Goal: Complete application form

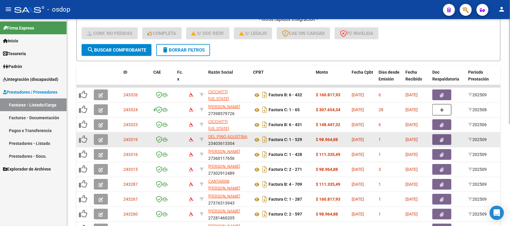
scroll to position [187, 0]
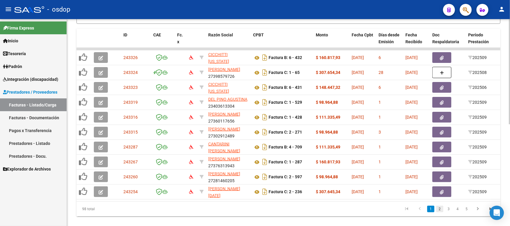
click at [440, 213] on link "2" at bounding box center [439, 209] width 7 height 7
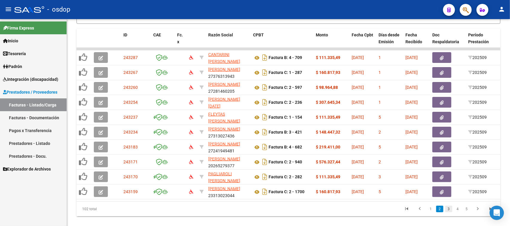
click at [448, 213] on link "3" at bounding box center [448, 209] width 7 height 7
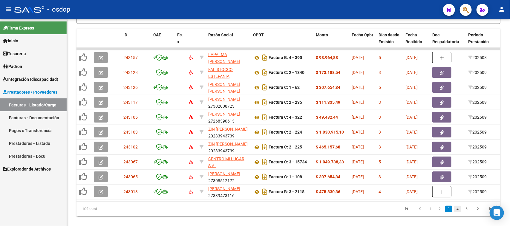
click at [457, 213] on link "4" at bounding box center [457, 209] width 7 height 7
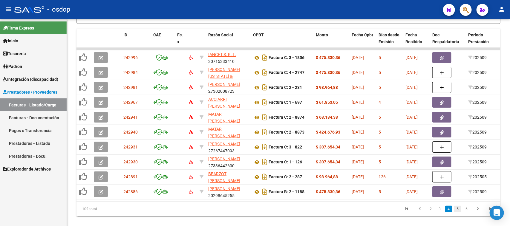
click at [458, 213] on link "5" at bounding box center [457, 209] width 7 height 7
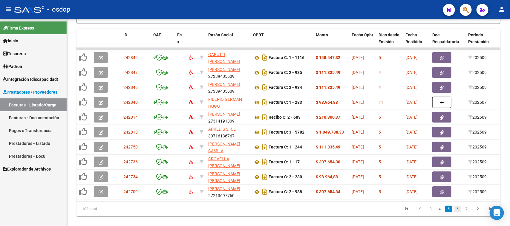
click at [459, 213] on link "6" at bounding box center [457, 209] width 7 height 7
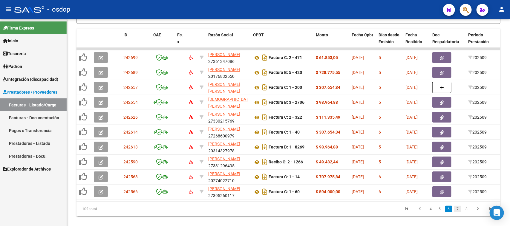
click at [457, 213] on link "7" at bounding box center [457, 209] width 7 height 7
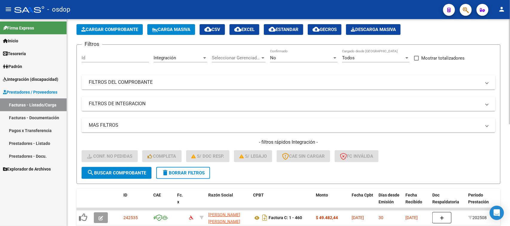
scroll to position [0, 0]
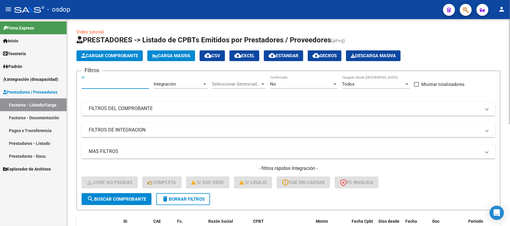
click at [98, 84] on input "Id" at bounding box center [116, 84] width 68 height 5
drag, startPoint x: 183, startPoint y: 198, endPoint x: 127, endPoint y: 123, distance: 93.7
click at [181, 198] on span "delete Borrar Filtros" at bounding box center [183, 199] width 43 height 5
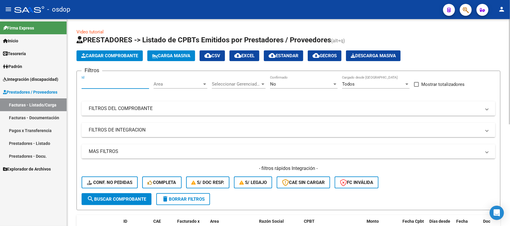
click at [102, 83] on input "Id" at bounding box center [116, 84] width 68 height 5
paste input "243067"
type input "243067"
click at [127, 198] on span "search Buscar Comprobante" at bounding box center [116, 199] width 59 height 5
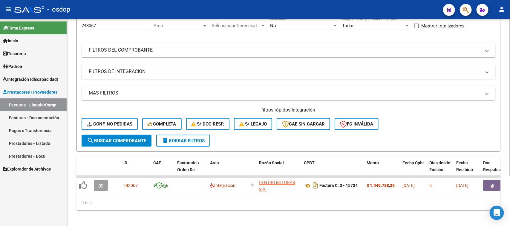
scroll to position [66, 0]
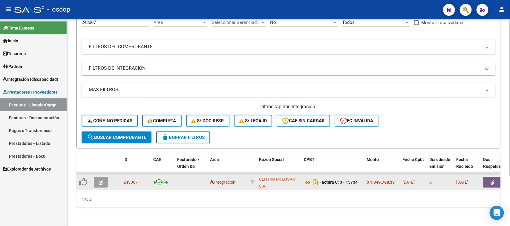
click at [100, 181] on icon "button" at bounding box center [101, 183] width 4 height 4
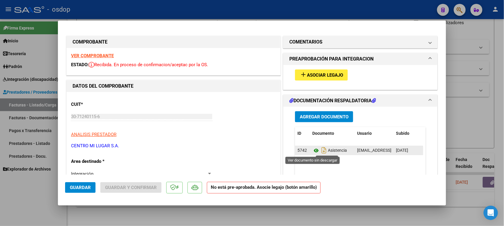
click at [314, 152] on icon at bounding box center [317, 150] width 8 height 7
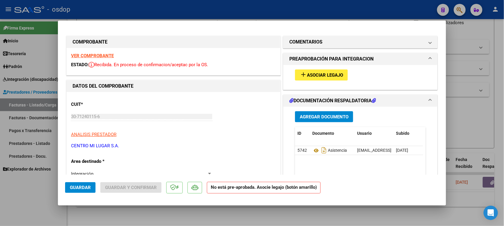
click at [320, 76] on span "Asociar Legajo" at bounding box center [325, 75] width 36 height 5
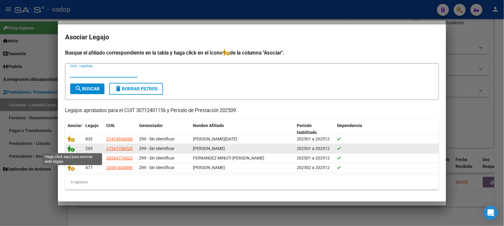
click at [70, 149] on icon at bounding box center [71, 149] width 7 height 7
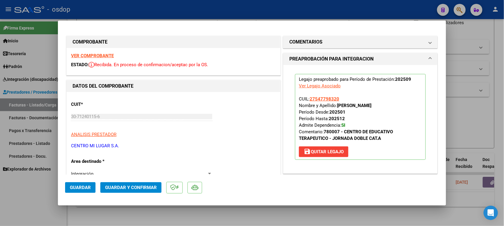
click at [85, 187] on span "Guardar" at bounding box center [80, 187] width 21 height 5
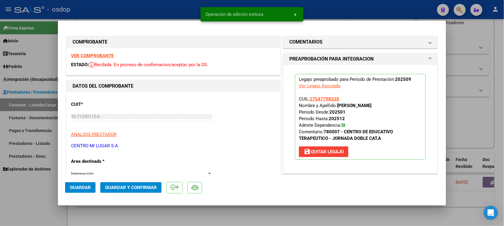
click at [325, 218] on div at bounding box center [252, 113] width 504 height 226
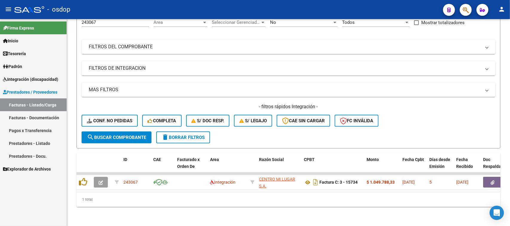
click at [35, 102] on link "Facturas - Listado/Carga" at bounding box center [33, 105] width 67 height 13
click at [194, 135] on span "delete Borrar Filtros" at bounding box center [183, 137] width 43 height 5
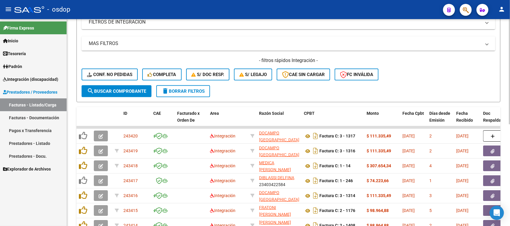
scroll to position [0, 0]
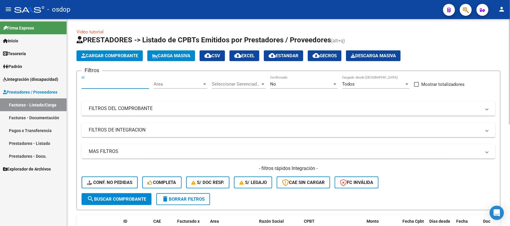
click at [107, 82] on input "Id" at bounding box center [116, 84] width 68 height 5
type input "243169"
click at [114, 197] on span "search Buscar Comprobante" at bounding box center [116, 199] width 59 height 5
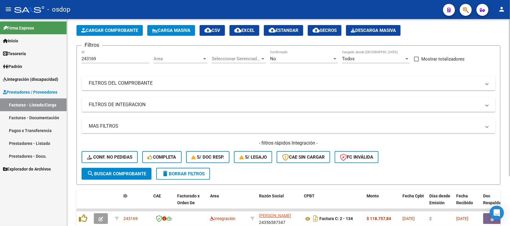
scroll to position [66, 0]
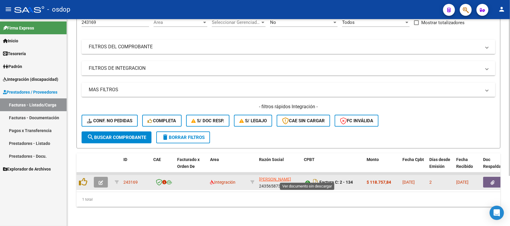
click at [308, 179] on icon at bounding box center [308, 182] width 8 height 7
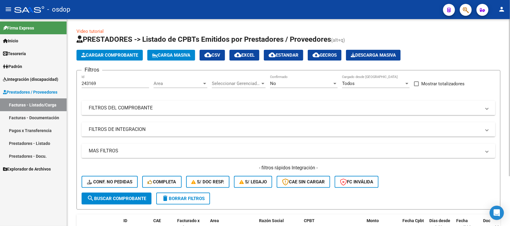
scroll to position [0, 0]
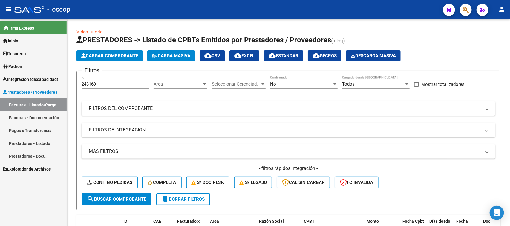
drag, startPoint x: 114, startPoint y: 81, endPoint x: 63, endPoint y: 82, distance: 51.7
click at [63, 82] on mat-sidenav-container "Firma Express Inicio Calendario SSS Instructivos Contacto OS Tesorería Extracto…" at bounding box center [255, 122] width 510 height 207
click at [106, 83] on input "243169" at bounding box center [116, 84] width 68 height 5
drag, startPoint x: 91, startPoint y: 84, endPoint x: 78, endPoint y: 84, distance: 13.4
click at [78, 84] on form "Filtros 243169 Id Area Area Seleccionar Gerenciador Seleccionar Gerenciador No …" at bounding box center [288, 141] width 424 height 140
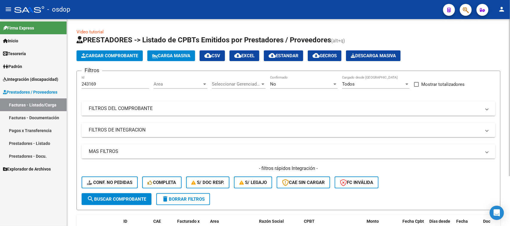
click at [231, 168] on h4 "- filtros rápidos Integración -" at bounding box center [289, 169] width 414 height 7
click at [106, 85] on input "243169" at bounding box center [116, 84] width 68 height 5
click at [189, 198] on span "delete Borrar Filtros" at bounding box center [183, 199] width 43 height 5
click at [92, 86] on input "Id" at bounding box center [116, 84] width 68 height 5
paste input "243169"
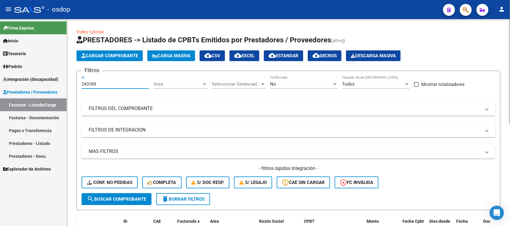
type input "243169"
click at [145, 203] on button "search Buscar Comprobante" at bounding box center [117, 200] width 70 height 12
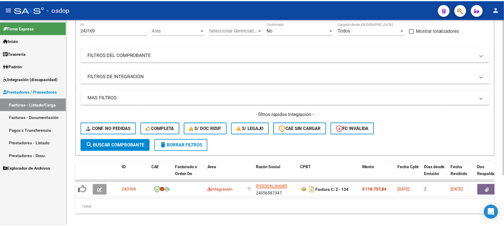
scroll to position [66, 0]
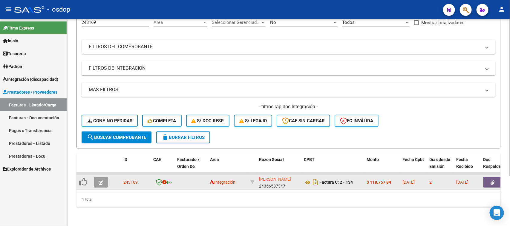
click at [101, 181] on icon "button" at bounding box center [101, 183] width 4 height 4
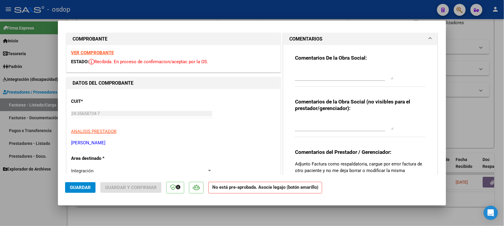
scroll to position [0, 0]
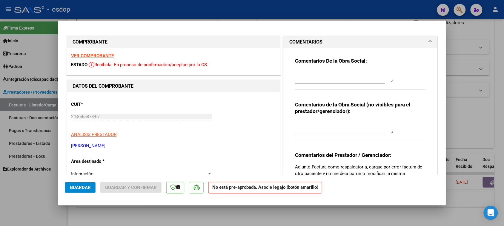
click at [102, 54] on strong "VER COMPROBANTE" at bounding box center [92, 55] width 43 height 5
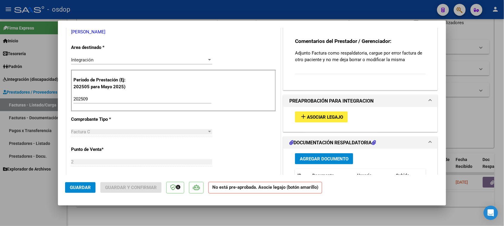
scroll to position [112, 0]
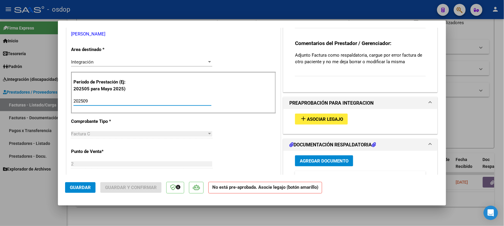
drag, startPoint x: 106, startPoint y: 103, endPoint x: 47, endPoint y: 103, distance: 59.5
click at [47, 103] on div "COMPROBANTE VER COMPROBANTE ESTADO: Recibida. En proceso de confirmacion/acepta…" at bounding box center [252, 113] width 504 height 226
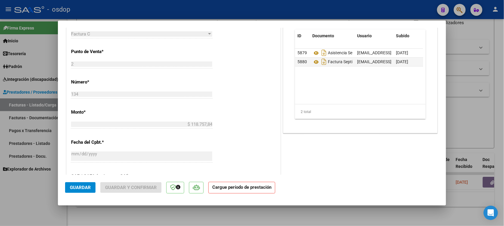
scroll to position [123, 0]
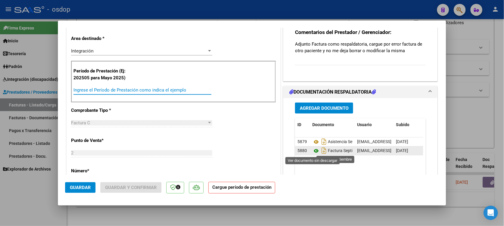
click at [313, 150] on icon at bounding box center [317, 151] width 8 height 7
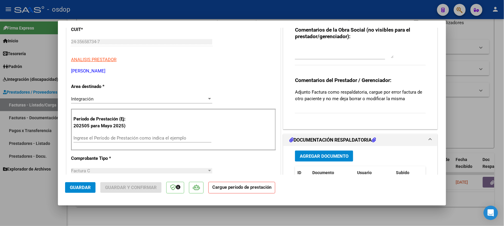
scroll to position [0, 0]
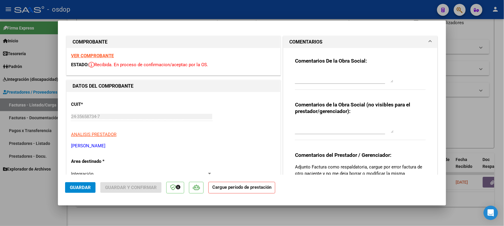
click at [96, 147] on p "[PERSON_NAME]" at bounding box center [173, 146] width 205 height 7
click at [105, 134] on span "ANALISIS PRESTADOR" at bounding box center [93, 134] width 45 height 5
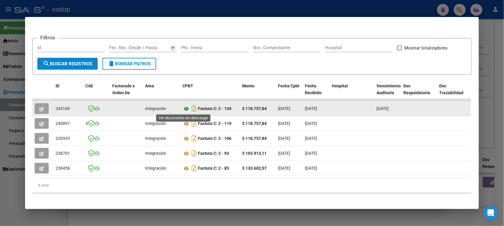
click at [184, 111] on icon at bounding box center [187, 108] width 8 height 7
click at [42, 106] on button "button" at bounding box center [42, 108] width 14 height 11
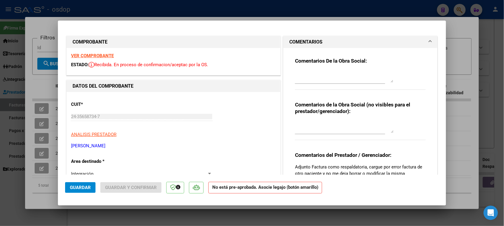
click at [101, 56] on strong "VER COMPROBANTE" at bounding box center [92, 55] width 43 height 5
click at [344, 203] on mat-dialog-container "COMPROBANTE VER COMPROBANTE ESTADO: Recibida. En proceso de confirmacion/acepta…" at bounding box center [252, 113] width 388 height 185
click at [326, 223] on div at bounding box center [252, 113] width 504 height 226
type input "$ 0,00"
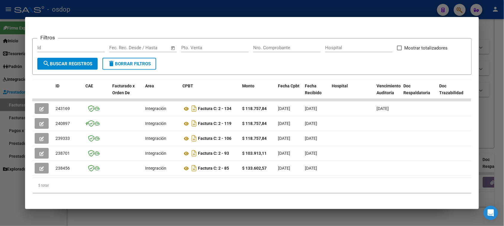
click at [229, 213] on div at bounding box center [252, 113] width 504 height 226
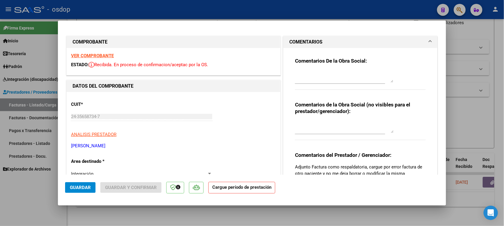
click at [202, 216] on div at bounding box center [252, 113] width 504 height 226
type input "$ 0,00"
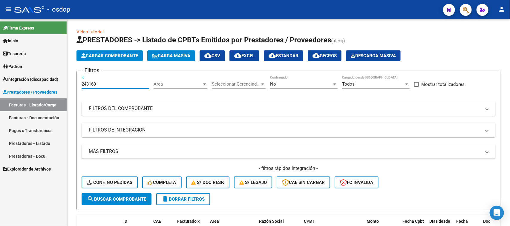
drag, startPoint x: 104, startPoint y: 83, endPoint x: 44, endPoint y: 83, distance: 59.5
click at [44, 83] on mat-sidenav-container "Firma Express Inicio Calendario SSS Instructivos Contacto OS Tesorería Extracto…" at bounding box center [255, 122] width 510 height 207
click at [184, 201] on span "delete Borrar Filtros" at bounding box center [183, 199] width 43 height 5
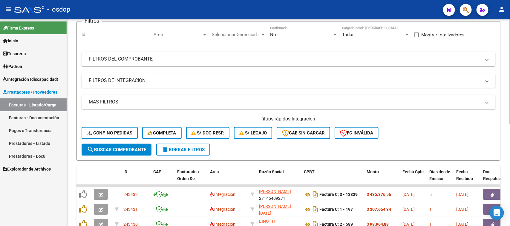
scroll to position [75, 0]
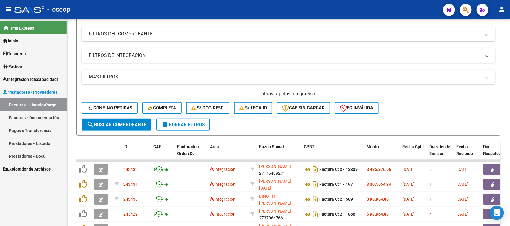
click at [28, 77] on span "Integración (discapacidad)" at bounding box center [30, 79] width 55 height 7
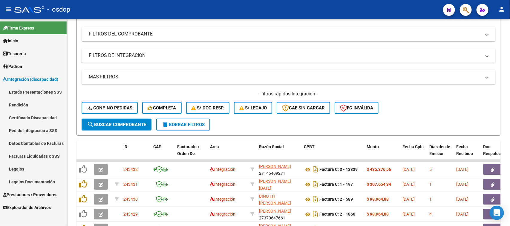
click at [29, 168] on link "Legajos" at bounding box center [33, 169] width 67 height 13
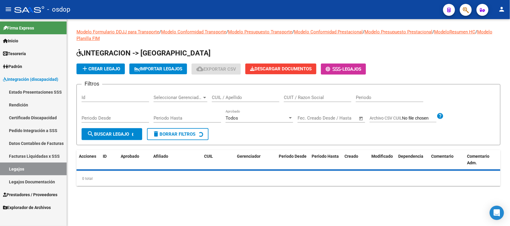
click at [247, 95] on input "CUIL / Apellido" at bounding box center [246, 97] width 68 height 5
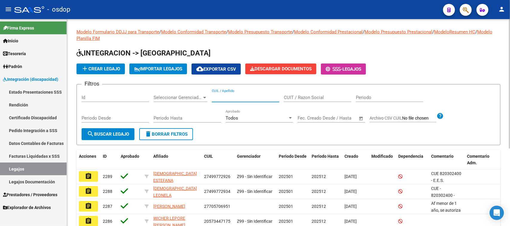
paste input "2858145882"
click at [122, 135] on span "search Buscar Legajo" at bounding box center [108, 134] width 42 height 5
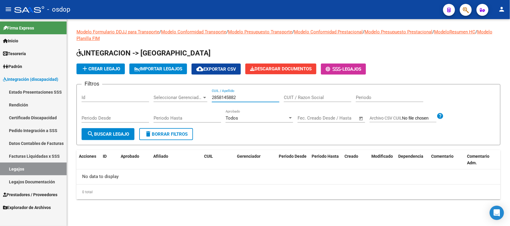
click at [242, 98] on input "2858145882" at bounding box center [246, 97] width 68 height 5
drag, startPoint x: 240, startPoint y: 97, endPoint x: 194, endPoint y: 97, distance: 45.4
click at [194, 97] on div "Filtros Id Seleccionar Gerenciador Seleccionar Gerenciador 2858145882 CUIL / Ap…" at bounding box center [289, 108] width 414 height 39
paste input "0544416597"
type input "20544416597"
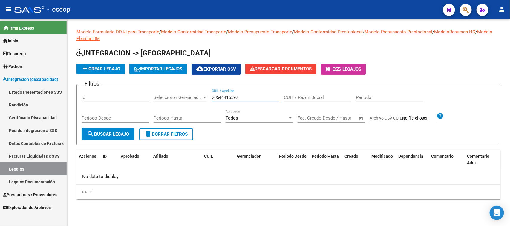
click at [122, 135] on span "search Buscar Legajo" at bounding box center [108, 134] width 42 height 5
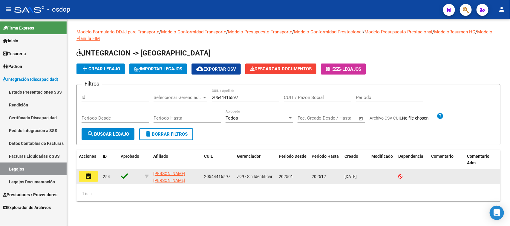
click at [90, 178] on mat-icon "assignment" at bounding box center [88, 176] width 7 height 7
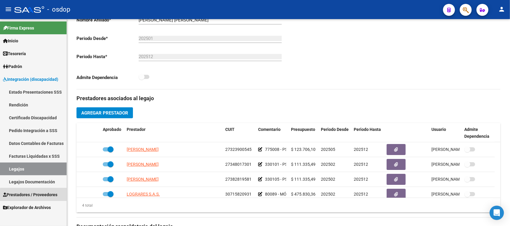
click at [38, 197] on span "Prestadores / Proveedores" at bounding box center [30, 195] width 54 height 7
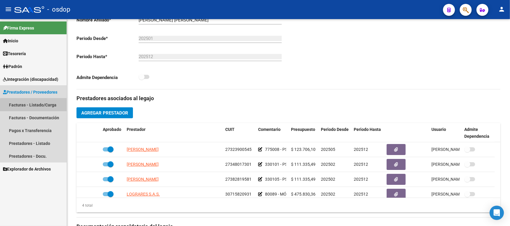
click at [42, 108] on link "Facturas - Listado/Carga" at bounding box center [33, 105] width 67 height 13
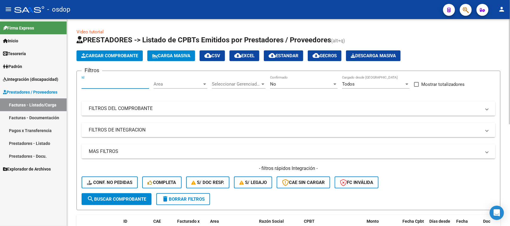
click at [102, 83] on input "Id" at bounding box center [116, 84] width 68 height 5
paste input "243396"
type input "243396"
click at [114, 197] on span "search Buscar Comprobante" at bounding box center [116, 199] width 59 height 5
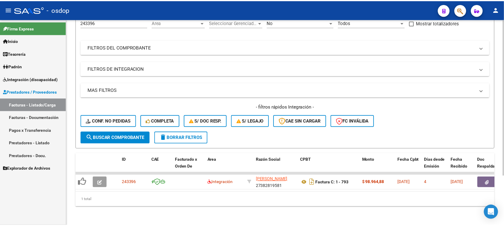
scroll to position [66, 0]
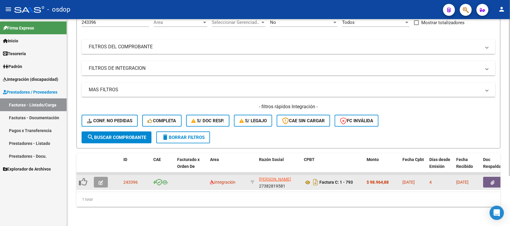
click at [103, 177] on button "button" at bounding box center [101, 182] width 14 height 11
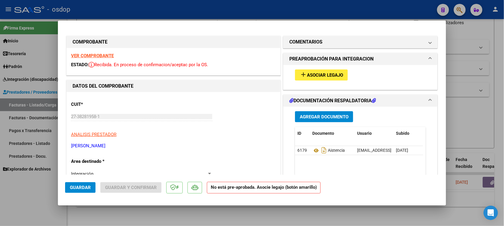
click at [322, 75] on span "Asociar Legajo" at bounding box center [325, 75] width 36 height 5
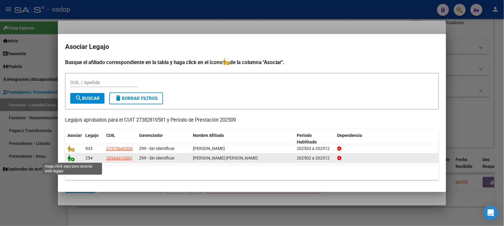
click at [71, 160] on icon at bounding box center [71, 158] width 7 height 7
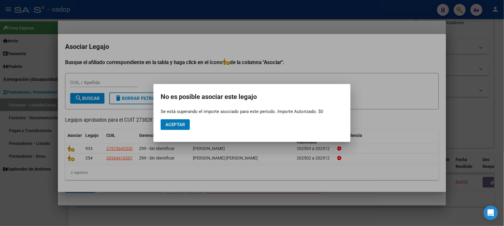
click at [174, 128] on button "Aceptar" at bounding box center [175, 125] width 29 height 11
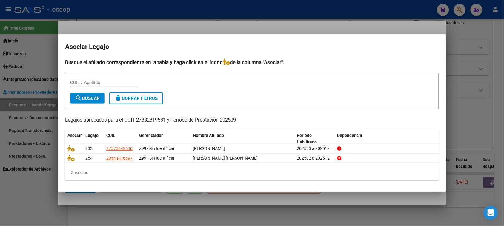
click at [136, 200] on div at bounding box center [252, 113] width 504 height 226
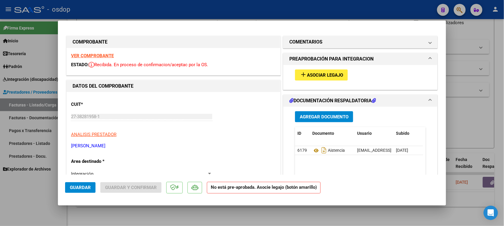
click at [176, 220] on div at bounding box center [252, 113] width 504 height 226
type input "$ 0,00"
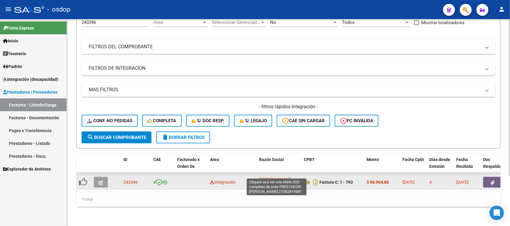
click at [278, 177] on span "[PERSON_NAME]" at bounding box center [275, 179] width 32 height 5
type textarea "27382819581"
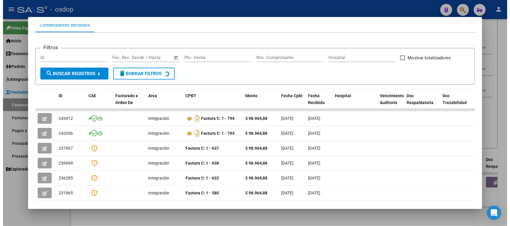
scroll to position [75, 0]
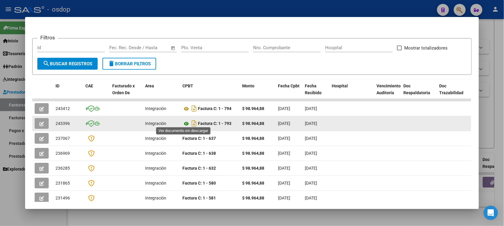
click at [185, 120] on icon at bounding box center [187, 123] width 8 height 7
click at [39, 123] on icon "button" at bounding box center [41, 124] width 4 height 4
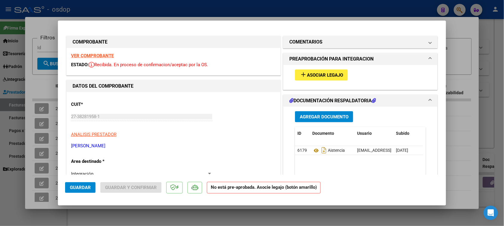
click at [215, 221] on div at bounding box center [252, 113] width 504 height 226
type input "$ 0,00"
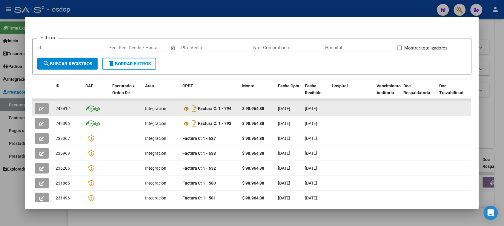
click at [39, 107] on icon "button" at bounding box center [41, 109] width 4 height 4
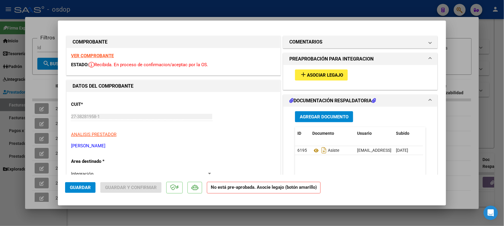
click at [309, 224] on div at bounding box center [252, 113] width 504 height 226
type input "$ 0,00"
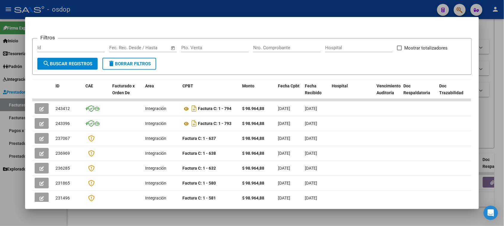
click at [320, 223] on div at bounding box center [252, 113] width 504 height 226
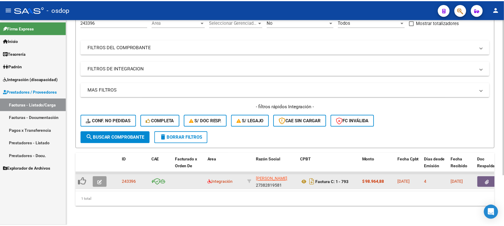
scroll to position [1, 0]
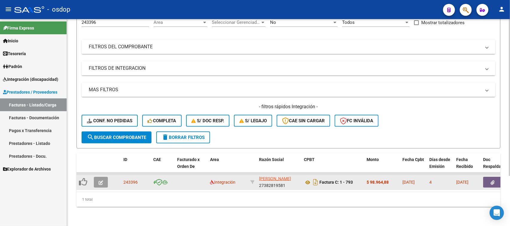
drag, startPoint x: 258, startPoint y: 174, endPoint x: 294, endPoint y: 183, distance: 37.1
click at [294, 183] on datatable-body-cell "[PERSON_NAME] 27382819581" at bounding box center [279, 182] width 45 height 15
copy div "[PERSON_NAME] 27382819581"
click at [277, 177] on span "[PERSON_NAME]" at bounding box center [275, 179] width 32 height 5
copy div "[PERSON_NAME] 27382819581"
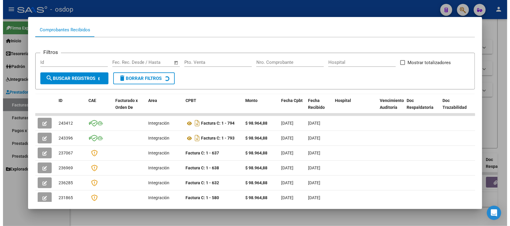
scroll to position [112, 0]
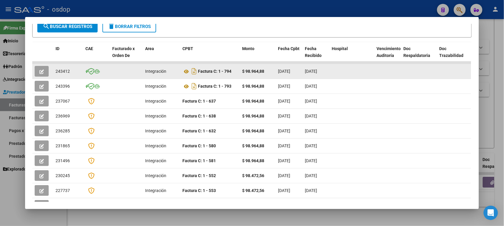
drag, startPoint x: 71, startPoint y: 72, endPoint x: 51, endPoint y: 72, distance: 19.4
click at [53, 72] on datatable-body-cell "243412" at bounding box center [68, 71] width 30 height 15
copy span "243412"
click at [39, 70] on icon "button" at bounding box center [41, 72] width 4 height 4
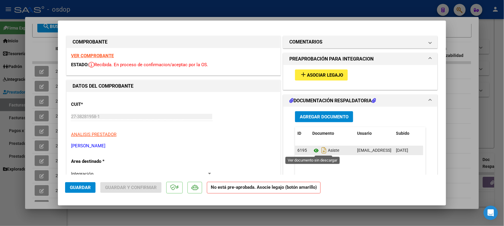
click at [313, 150] on icon at bounding box center [317, 150] width 8 height 7
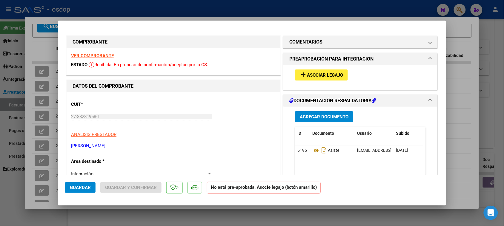
click at [132, 224] on div at bounding box center [252, 113] width 504 height 226
type input "$ 0,00"
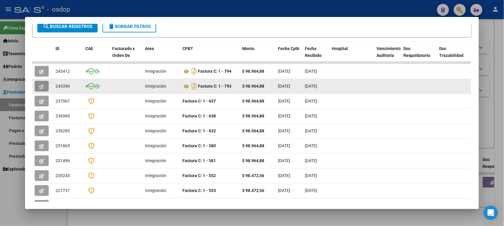
click at [39, 85] on icon "button" at bounding box center [41, 87] width 4 height 4
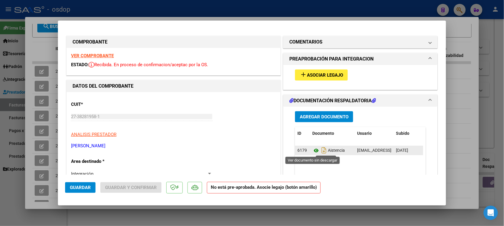
click at [314, 152] on icon at bounding box center [317, 150] width 8 height 7
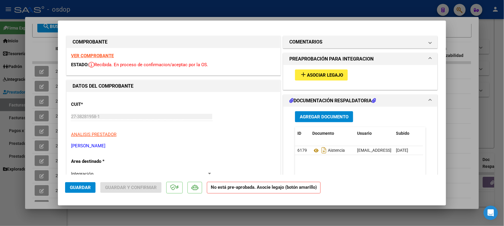
click at [134, 219] on div at bounding box center [252, 113] width 504 height 226
type input "$ 0,00"
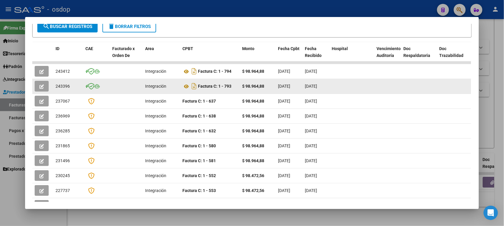
drag, startPoint x: 69, startPoint y: 85, endPoint x: 53, endPoint y: 85, distance: 15.8
click at [56, 85] on div "243396" at bounding box center [68, 86] width 25 height 7
copy span "243396"
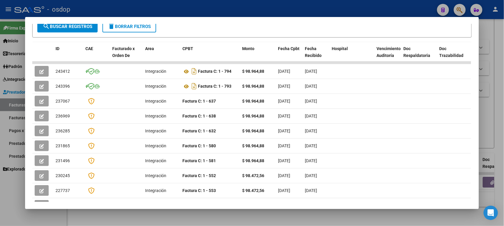
click at [283, 220] on div at bounding box center [252, 113] width 504 height 226
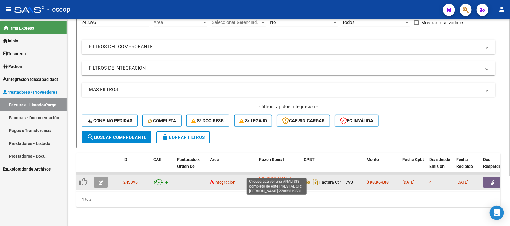
click at [266, 177] on span "[PERSON_NAME]" at bounding box center [275, 179] width 32 height 5
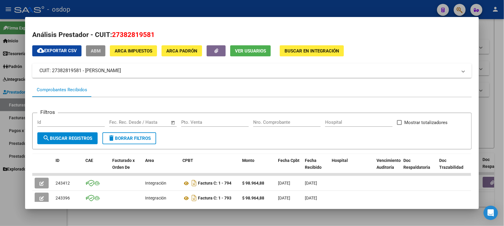
click at [382, 217] on div at bounding box center [252, 113] width 504 height 226
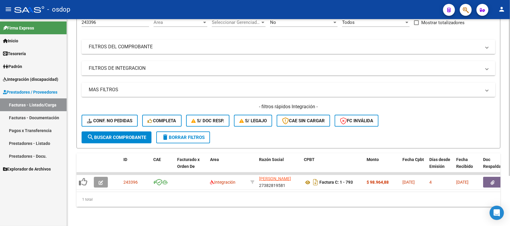
scroll to position [0, 0]
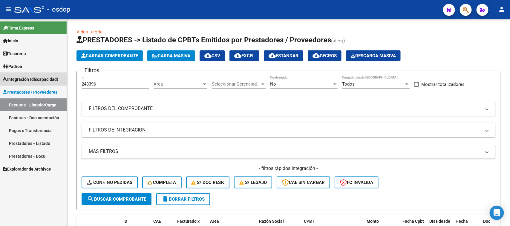
click at [35, 77] on span "Integración (discapacidad)" at bounding box center [30, 79] width 55 height 7
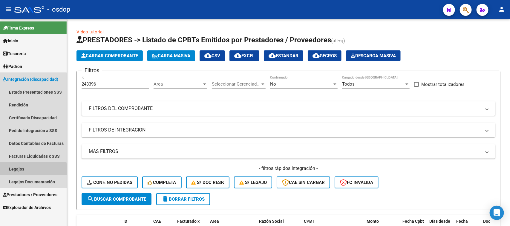
click at [27, 171] on link "Legajos" at bounding box center [33, 169] width 67 height 13
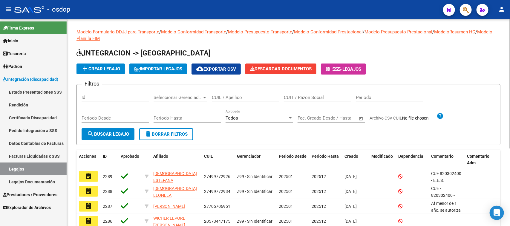
click at [222, 98] on input "CUIL / Apellido" at bounding box center [246, 97] width 68 height 5
paste input "20487411486"
type input "20487411486"
click at [118, 134] on span "search Buscar Legajo" at bounding box center [108, 134] width 42 height 5
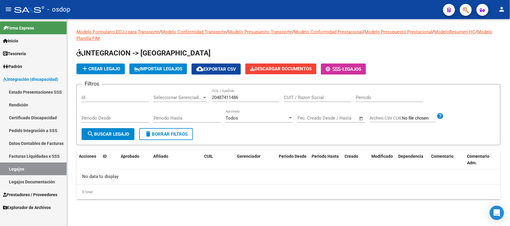
click at [45, 119] on link "Certificado Discapacidad" at bounding box center [33, 117] width 67 height 13
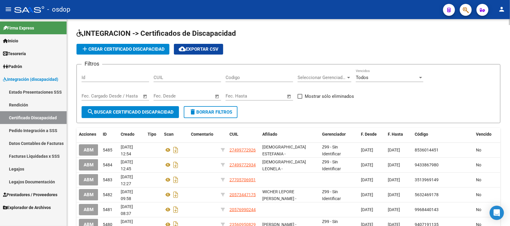
click at [168, 78] on input "CUIL" at bounding box center [188, 77] width 68 height 5
paste input "20-48741148-6"
type input "20-48741148-6"
click at [155, 112] on span "search Buscar Certificado Discapacidad" at bounding box center [130, 112] width 87 height 5
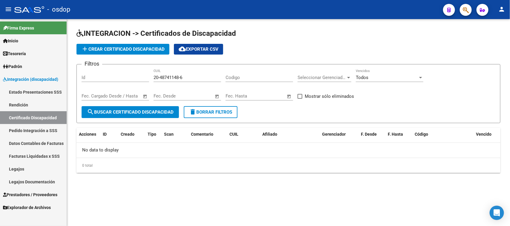
click at [120, 52] on button "add Crear Certificado Discapacidad" at bounding box center [122, 49] width 93 height 11
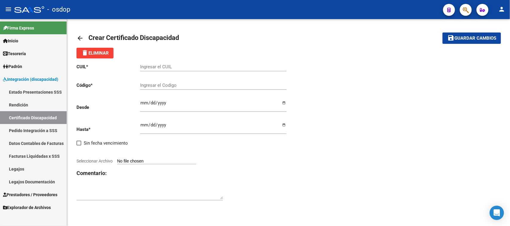
click at [171, 65] on input "Ingresar el CUIL" at bounding box center [213, 66] width 146 height 5
paste input "20-48741148-6"
type input "20-48741148-6"
click at [168, 82] on div "Ingresar el Codigo" at bounding box center [213, 83] width 146 height 13
type input "3110842170"
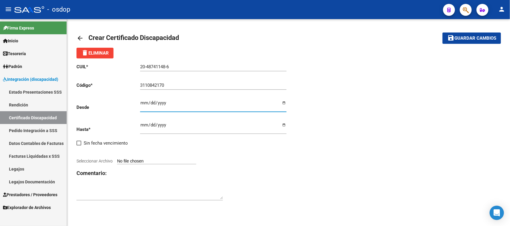
click at [142, 102] on input "Ingresar fec. Desde" at bounding box center [213, 106] width 146 height 10
type input "[DATE]"
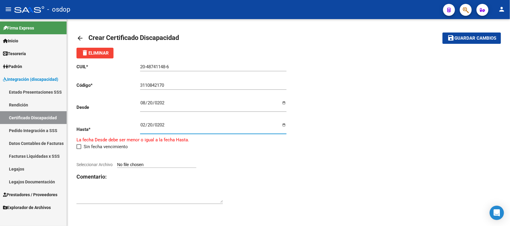
type input "[DATE]"
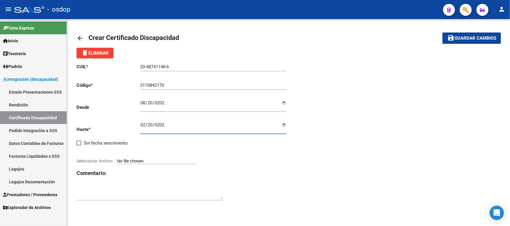
click at [152, 125] on input "[DATE]" at bounding box center [213, 128] width 146 height 10
type input "[DATE]"
click at [168, 161] on input "Seleccionar Archivo" at bounding box center [156, 162] width 79 height 6
type input "C:\fakepath\20487411486.pdf"
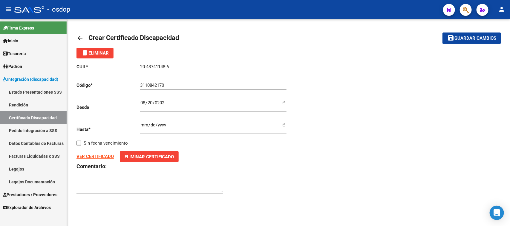
click at [485, 42] on button "save Guardar cambios" at bounding box center [472, 38] width 59 height 11
click at [474, 38] on span "Guardar cambios" at bounding box center [475, 38] width 42 height 5
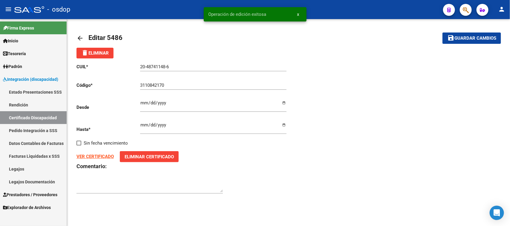
click at [20, 168] on link "Legajos" at bounding box center [33, 169] width 67 height 13
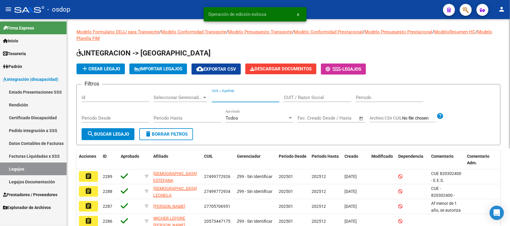
click at [233, 98] on input "CUIL / Apellido" at bounding box center [246, 97] width 68 height 5
paste input "20487411486"
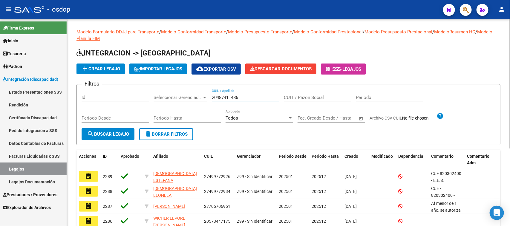
type input "20487411486"
click at [115, 133] on span "search Buscar Legajo" at bounding box center [108, 134] width 42 height 5
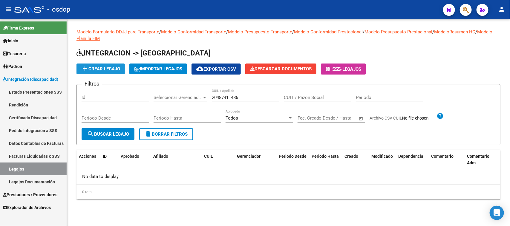
click at [106, 71] on span "add Crear Legajo" at bounding box center [100, 68] width 39 height 5
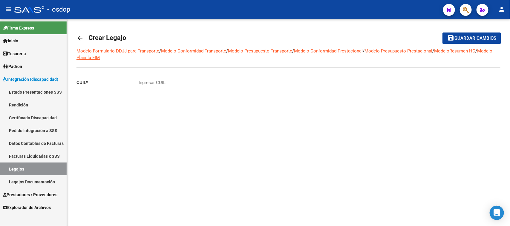
click at [192, 86] on div "Ingresar CUIL" at bounding box center [210, 80] width 143 height 13
paste input "20-48741148-6"
type input "20-48741148-6"
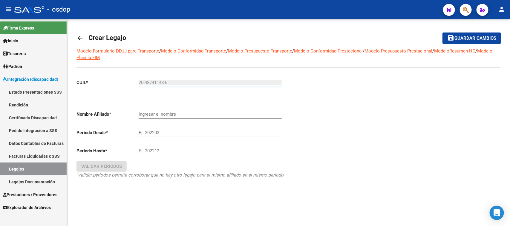
type input "GANDUGLIA MATEO"
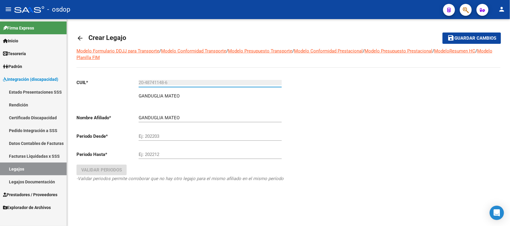
type input "20-48741148-6"
click at [163, 135] on input "Ej: 202203" at bounding box center [210, 136] width 143 height 5
type input "202501"
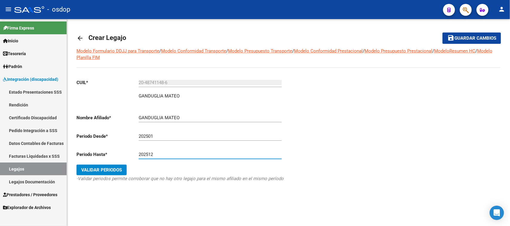
type input "202512"
click at [108, 169] on span "Validar Periodos" at bounding box center [101, 170] width 41 height 5
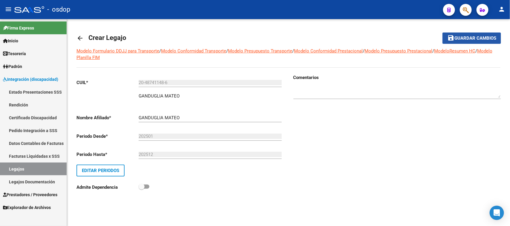
click at [474, 39] on span "Guardar cambios" at bounding box center [475, 38] width 42 height 5
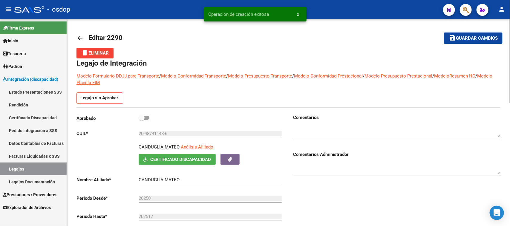
click at [147, 118] on span at bounding box center [144, 118] width 11 height 4
click at [142, 120] on input "checkbox" at bounding box center [141, 120] width 0 height 0
checkbox input "true"
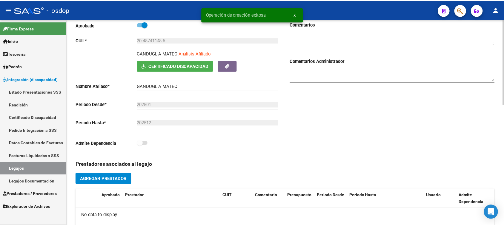
scroll to position [149, 0]
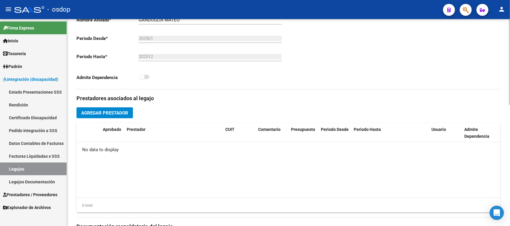
click at [123, 111] on span "Agregar Prestador" at bounding box center [104, 113] width 47 height 5
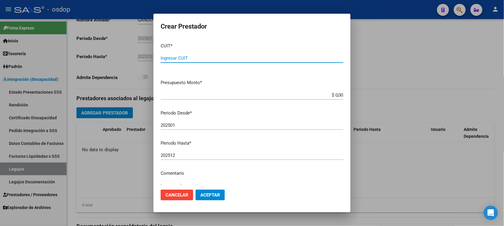
click at [223, 57] on input "Ingresar CUIT" at bounding box center [252, 58] width 183 height 5
type input "23-40342258-4"
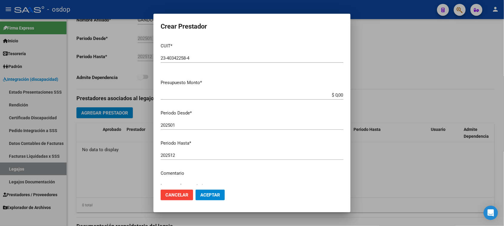
click at [333, 96] on input "$ 0,00" at bounding box center [252, 95] width 183 height 5
paste input "222.670,98"
type input "$ 222.670,98"
drag, startPoint x: 213, startPoint y: 121, endPoint x: 218, endPoint y: 122, distance: 4.5
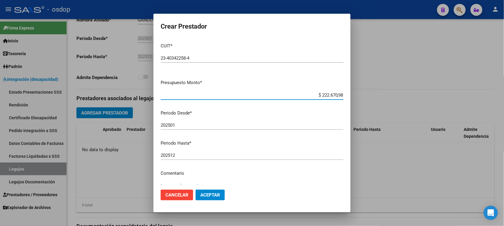
click at [213, 122] on div "202501 Ingresar el periodo" at bounding box center [252, 125] width 183 height 9
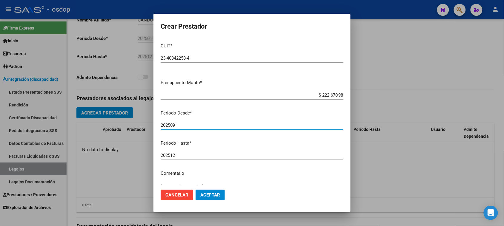
type input "202509"
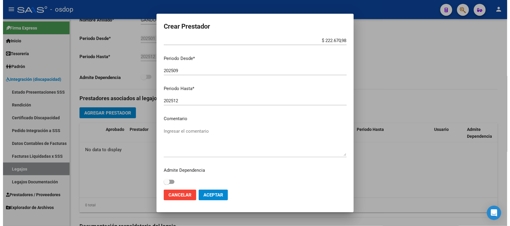
scroll to position [57, 0]
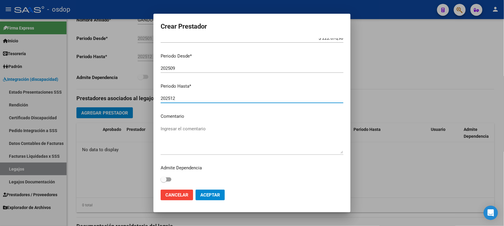
click at [186, 129] on textarea "Ingresar el comentario" at bounding box center [252, 140] width 183 height 28
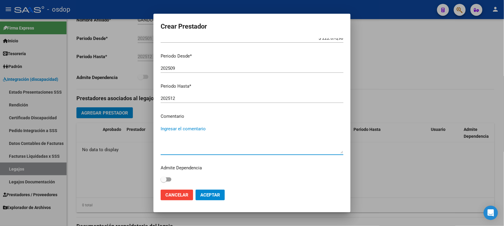
paste textarea "330101 - PSICOTERAPIAS INDIVIDUALES NIÑOS O ADULTOS"
type textarea "330101 - PSICOTERAPIAS INDIVIDUALES NIÑOS O ADULTOS | 4 ses/semanales"
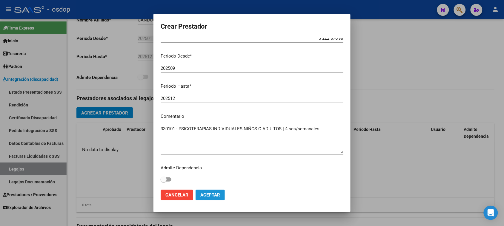
click at [219, 197] on span "Aceptar" at bounding box center [210, 195] width 20 height 5
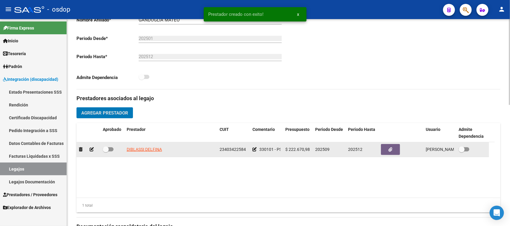
click at [110, 149] on span at bounding box center [108, 150] width 11 height 4
click at [106, 152] on input "checkbox" at bounding box center [105, 152] width 0 height 0
checkbox input "true"
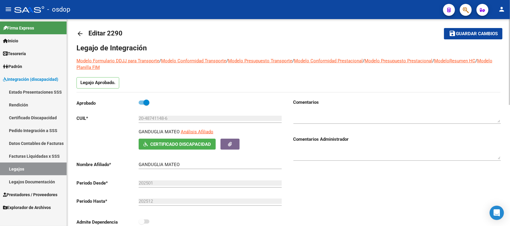
scroll to position [0, 0]
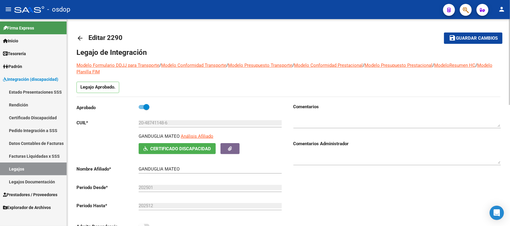
click at [466, 41] on button "save Guardar cambios" at bounding box center [473, 38] width 59 height 11
